Goal: Task Accomplishment & Management: Use online tool/utility

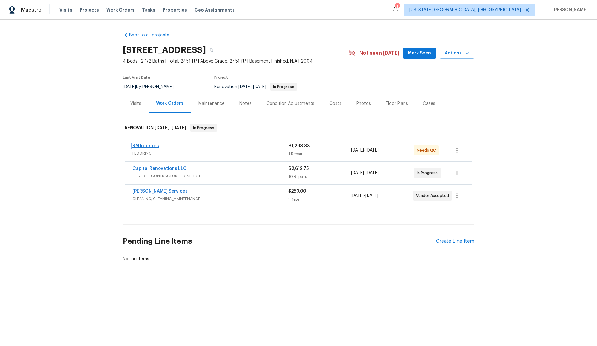
click at [149, 147] on link "RM Interiors" at bounding box center [145, 146] width 26 height 4
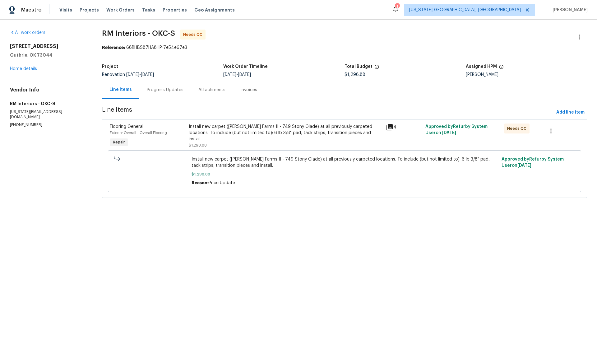
click at [139, 125] on span "Flooring General" at bounding box center [127, 126] width 34 height 4
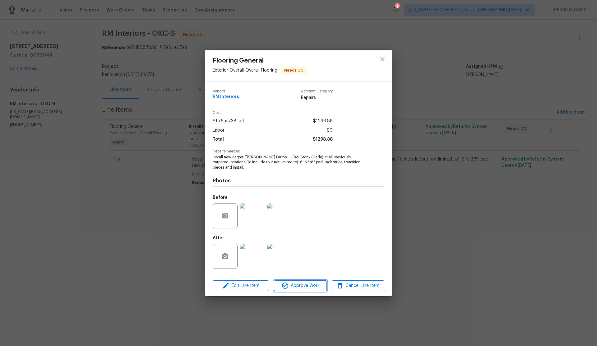
click at [309, 284] on span "Approve Work" at bounding box center [300, 286] width 49 height 8
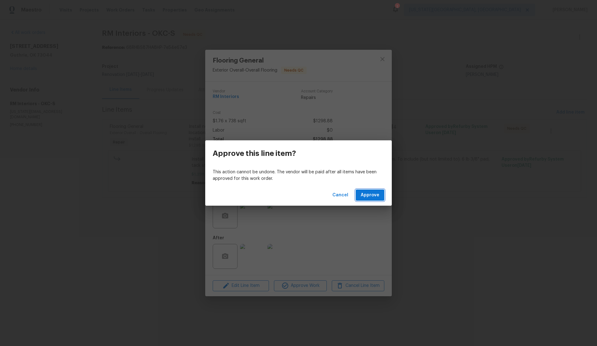
click at [363, 198] on span "Approve" at bounding box center [370, 195] width 19 height 8
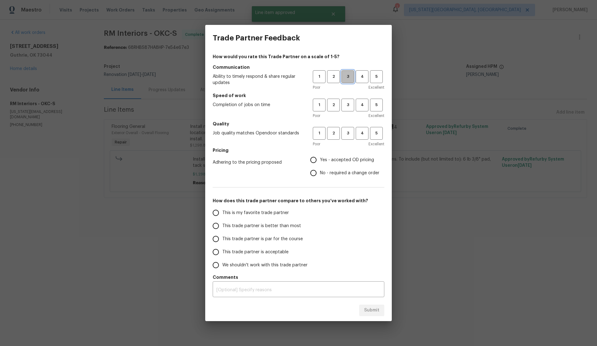
drag, startPoint x: 349, startPoint y: 76, endPoint x: 350, endPoint y: 95, distance: 19.0
click at [349, 76] on span "3" at bounding box center [348, 76] width 12 height 7
drag, startPoint x: 347, startPoint y: 101, endPoint x: 347, endPoint y: 104, distance: 3.1
click at [347, 101] on button "3" at bounding box center [347, 105] width 13 height 13
click at [346, 131] on span "3" at bounding box center [348, 133] width 12 height 7
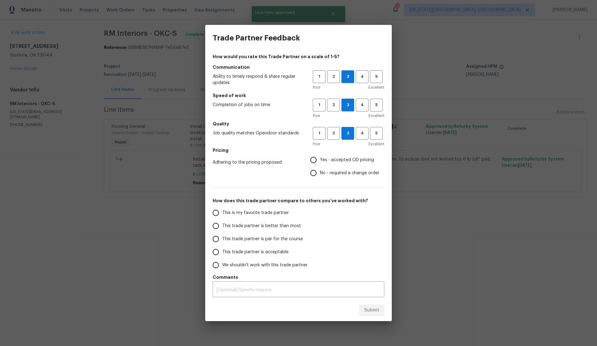
click at [313, 160] on input "Yes - accepted OD pricing" at bounding box center [313, 159] width 13 height 13
radio input "true"
click at [216, 226] on input "This trade partner is better than most" at bounding box center [215, 225] width 13 height 13
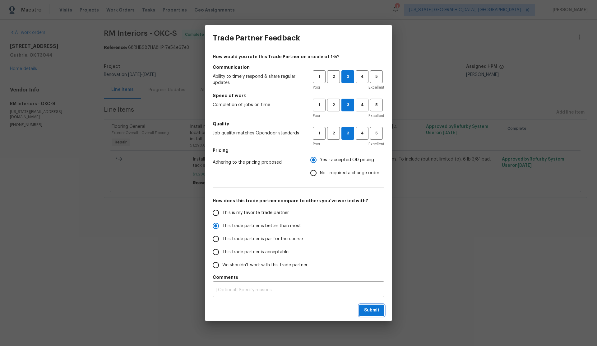
click at [370, 310] on span "Submit" at bounding box center [371, 310] width 15 height 8
radio input "true"
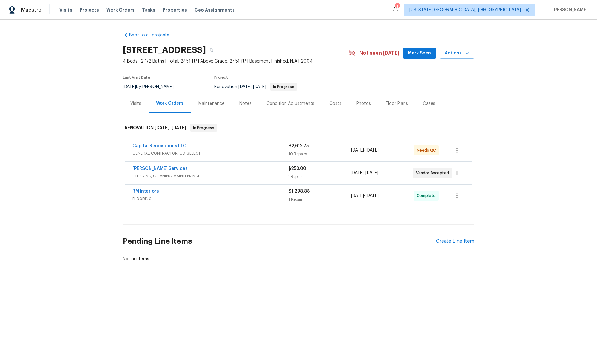
click at [156, 143] on span "Capital Renovations LLC" at bounding box center [159, 146] width 54 height 6
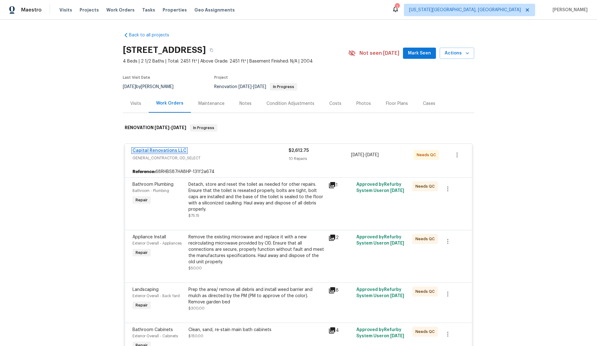
click at [156, 151] on link "Capital Renovations LLC" at bounding box center [159, 150] width 54 height 4
